Goal: Information Seeking & Learning: Find specific fact

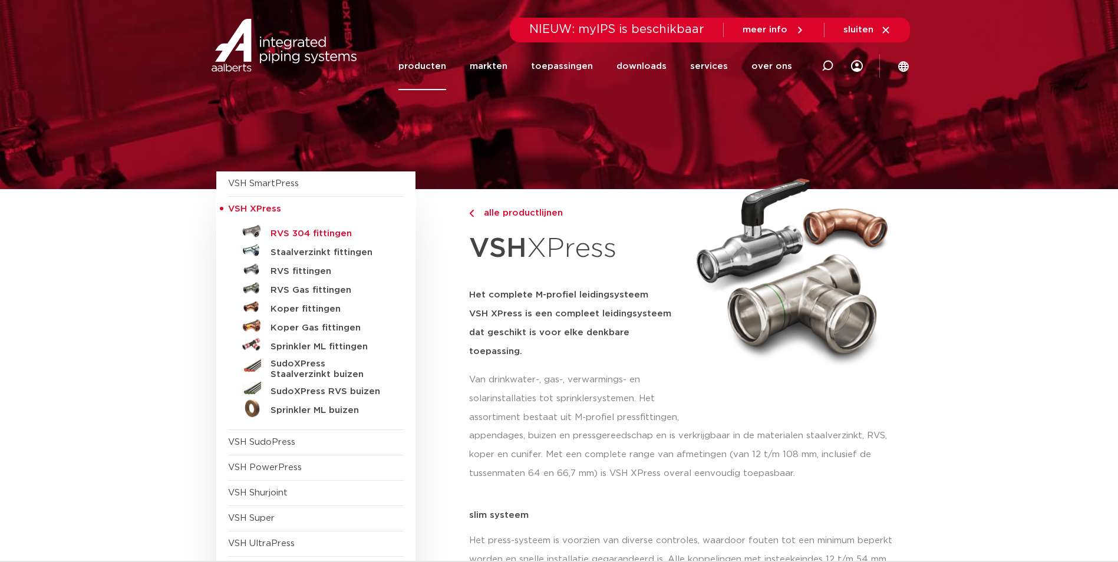
click at [303, 232] on h5 "RVS 304 fittingen" at bounding box center [328, 234] width 117 height 11
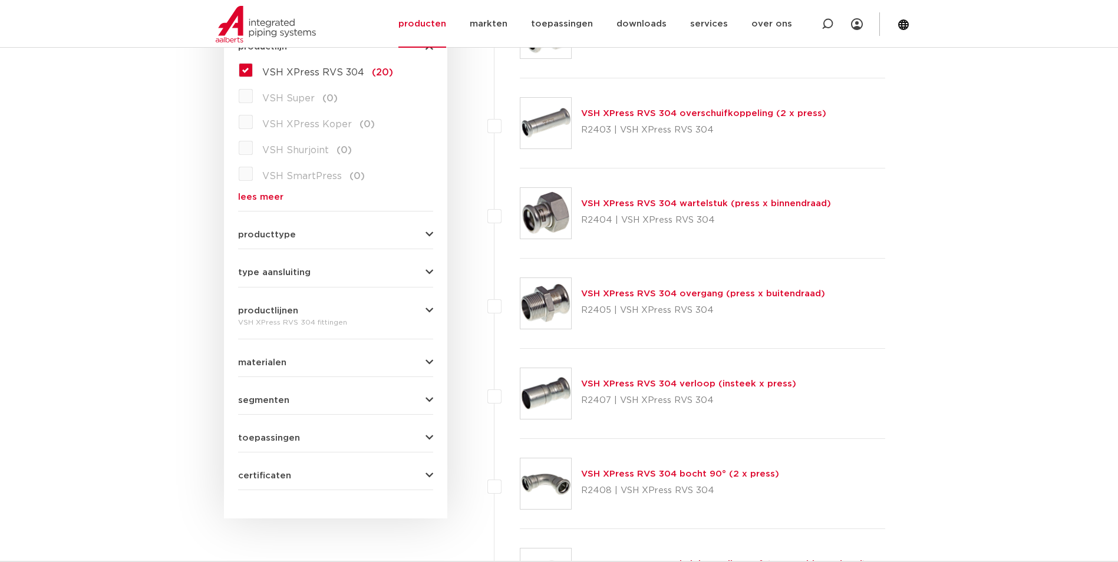
scroll to position [471, 0]
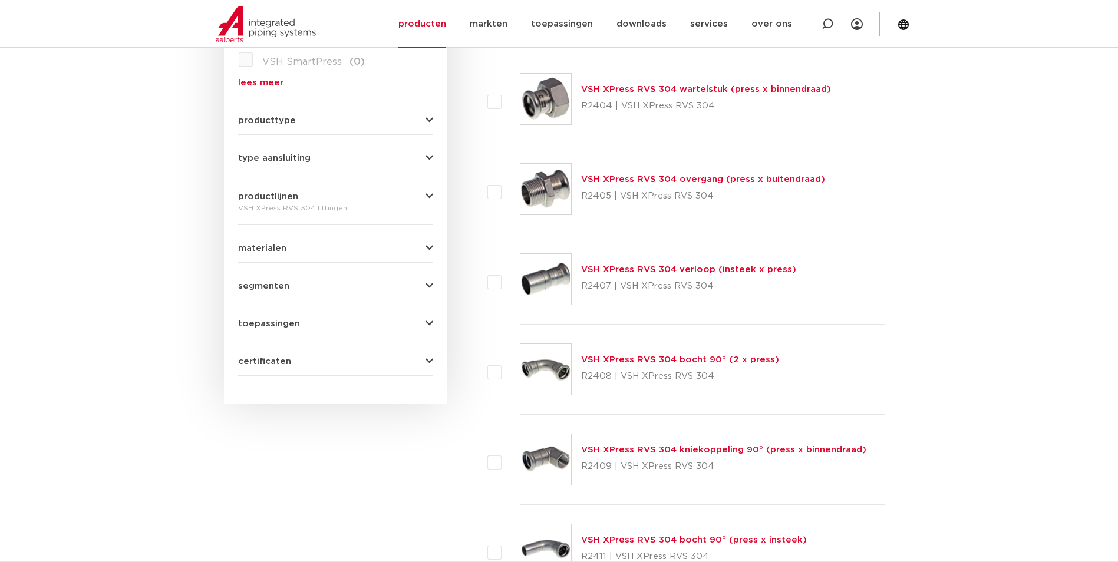
click at [678, 180] on link "VSH XPress RVS 304 overgang (press x buitendraad)" at bounding box center [703, 179] width 244 height 9
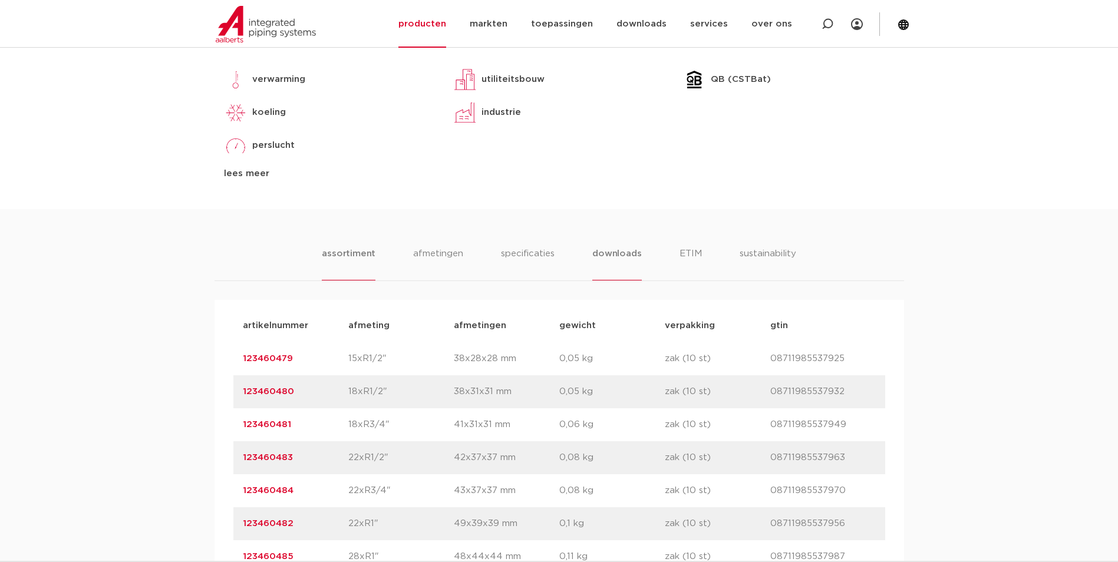
scroll to position [707, 0]
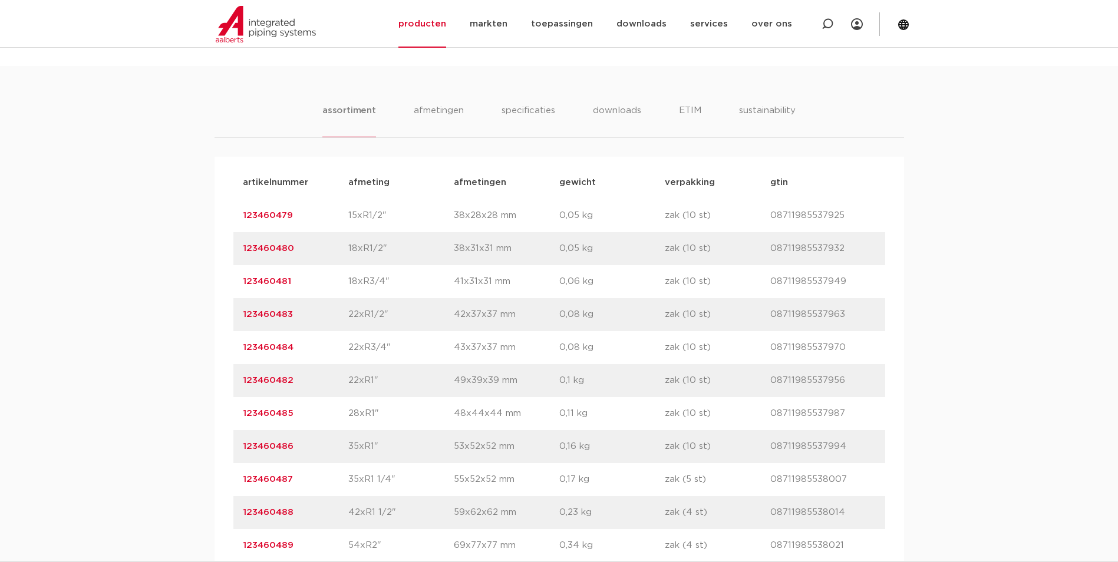
drag, startPoint x: 297, startPoint y: 380, endPoint x: 244, endPoint y: 383, distance: 53.7
click at [244, 383] on p "123460482" at bounding box center [295, 380] width 105 height 14
copy link "123460482"
